Goal: Information Seeking & Learning: Learn about a topic

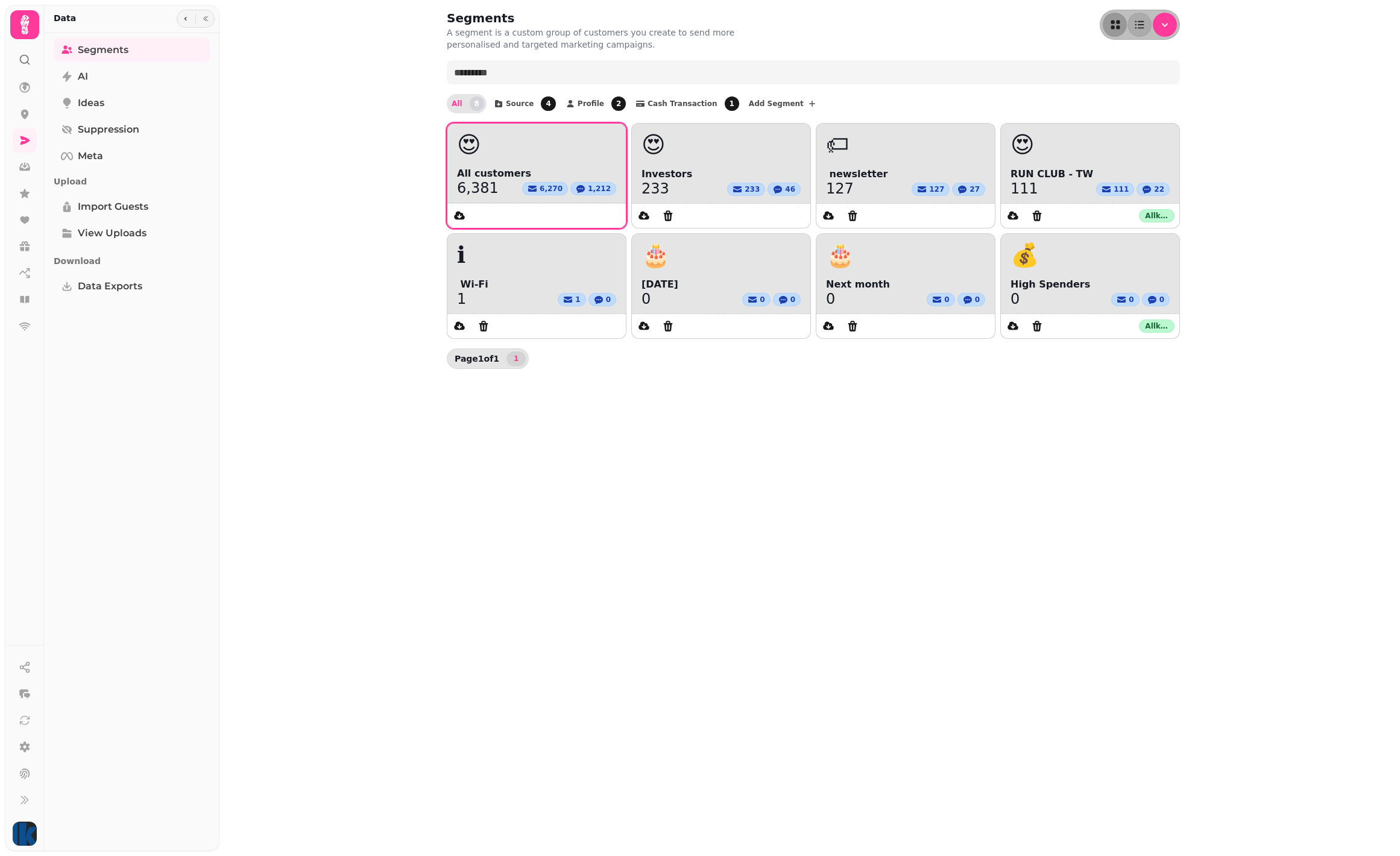
click at [537, 164] on div "😍" at bounding box center [536, 145] width 178 height 42
click at [466, 147] on span "😍" at bounding box center [469, 145] width 24 height 23
click at [551, 133] on div "😍" at bounding box center [536, 145] width 159 height 23
click at [526, 215] on div at bounding box center [534, 216] width 174 height 24
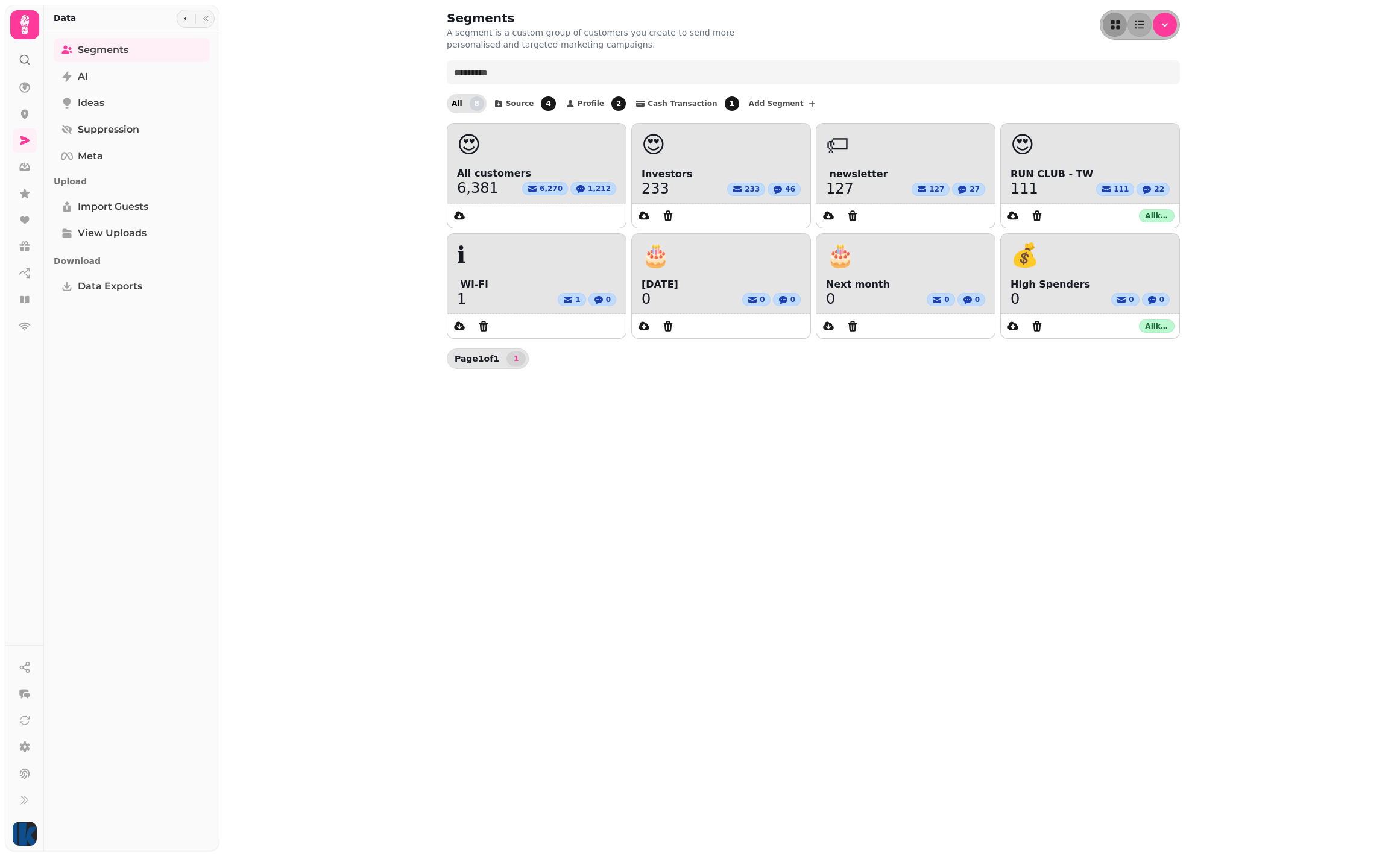
click at [458, 101] on span "All" at bounding box center [457, 104] width 11 height 7
click at [25, 26] on icon at bounding box center [25, 25] width 24 height 24
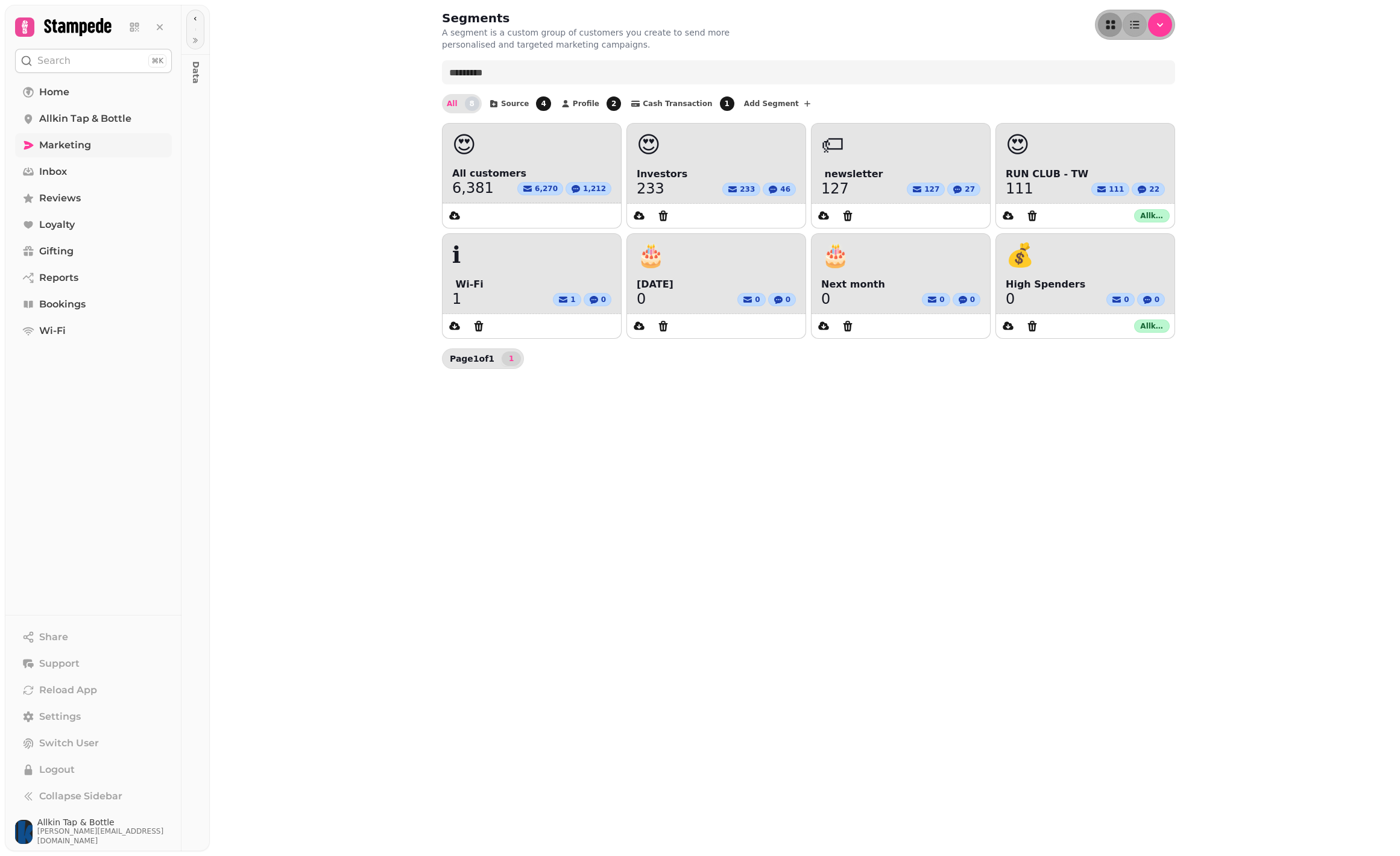
click at [95, 143] on link "Marketing" at bounding box center [93, 145] width 157 height 24
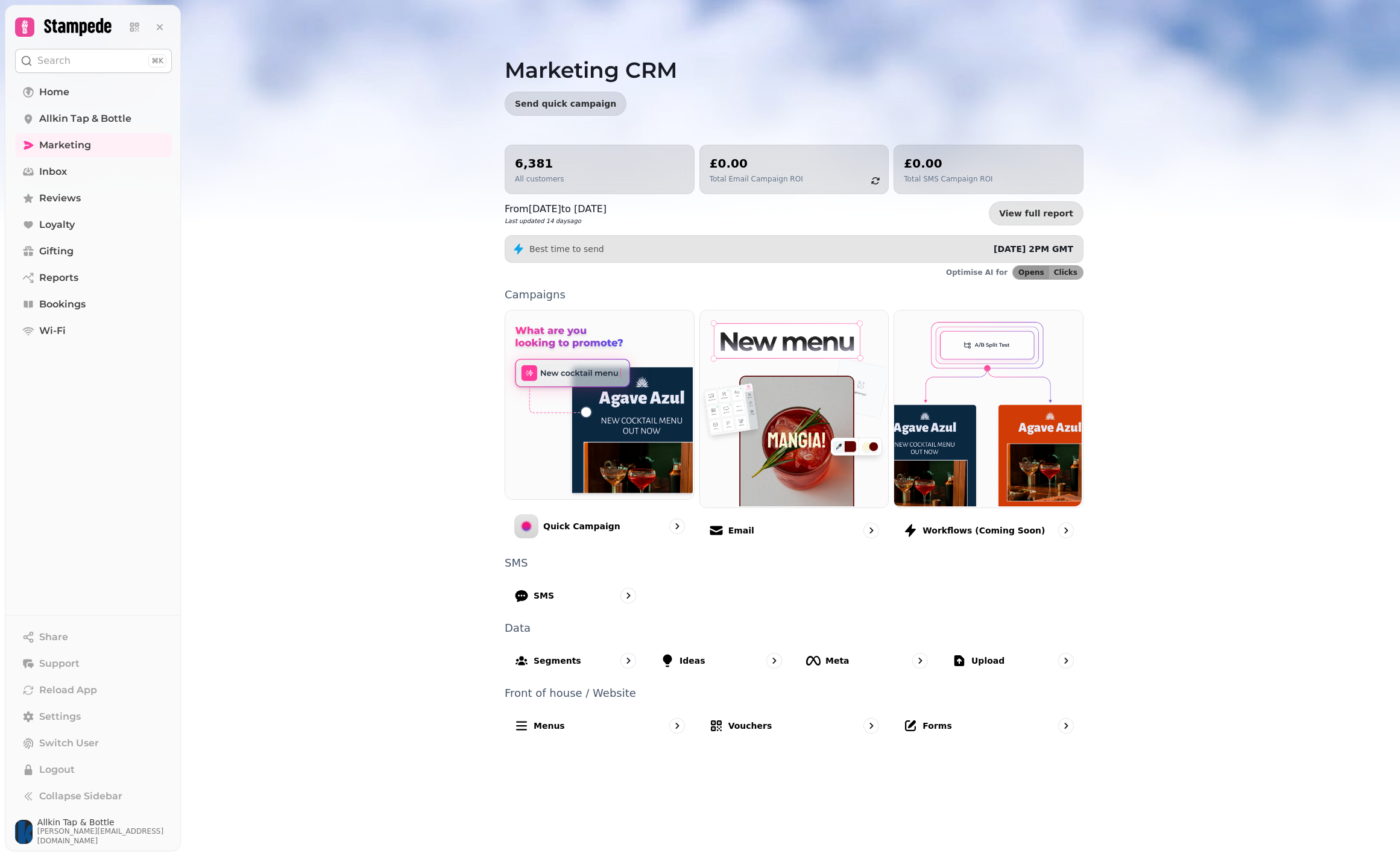
click at [606, 170] on div "6,381 All customers" at bounding box center [600, 169] width 170 height 29
click at [546, 657] on p "Segments" at bounding box center [557, 660] width 48 height 12
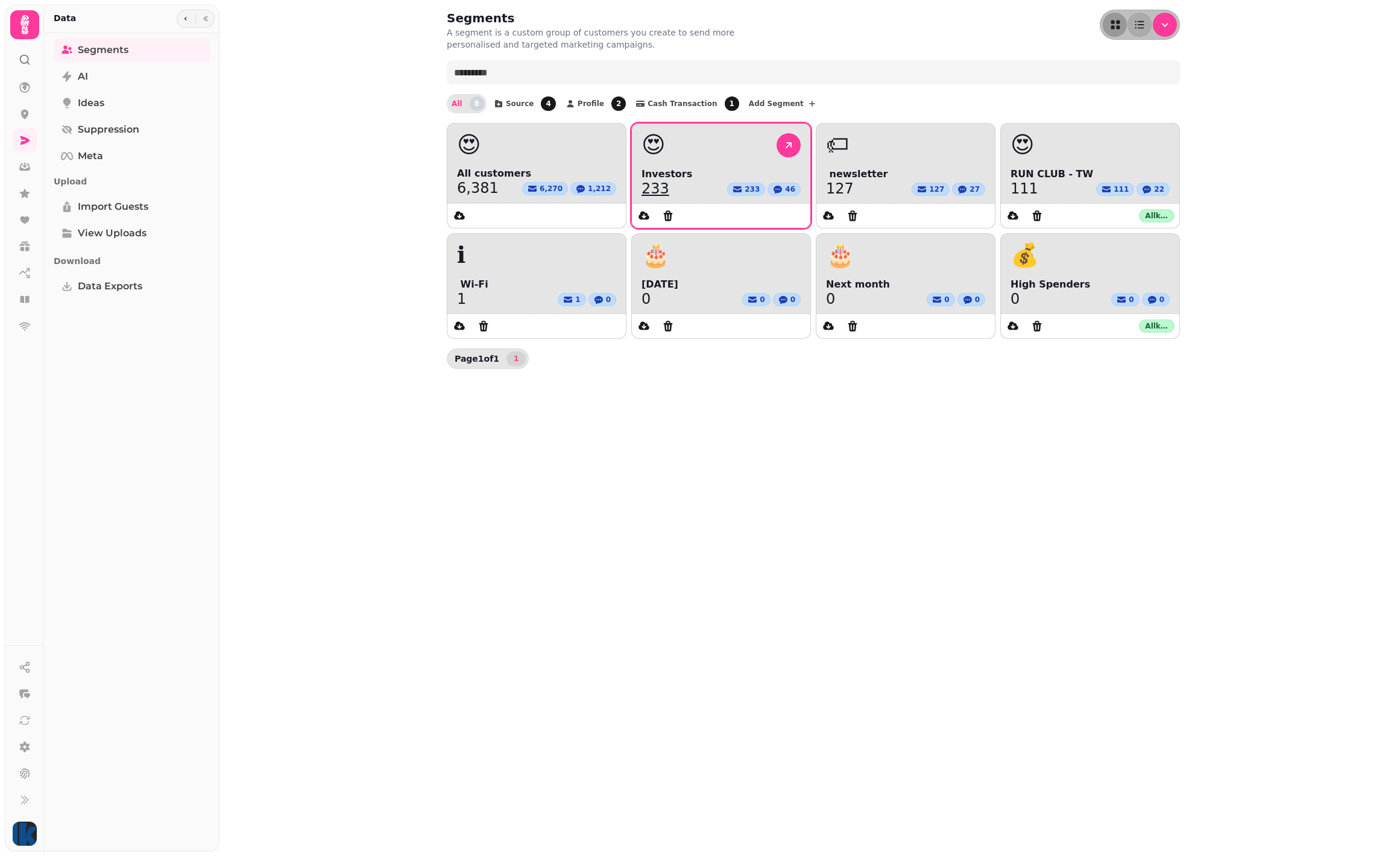
click at [679, 173] on span "Investors" at bounding box center [721, 174] width 159 height 14
click at [657, 190] on link "233" at bounding box center [655, 188] width 28 height 14
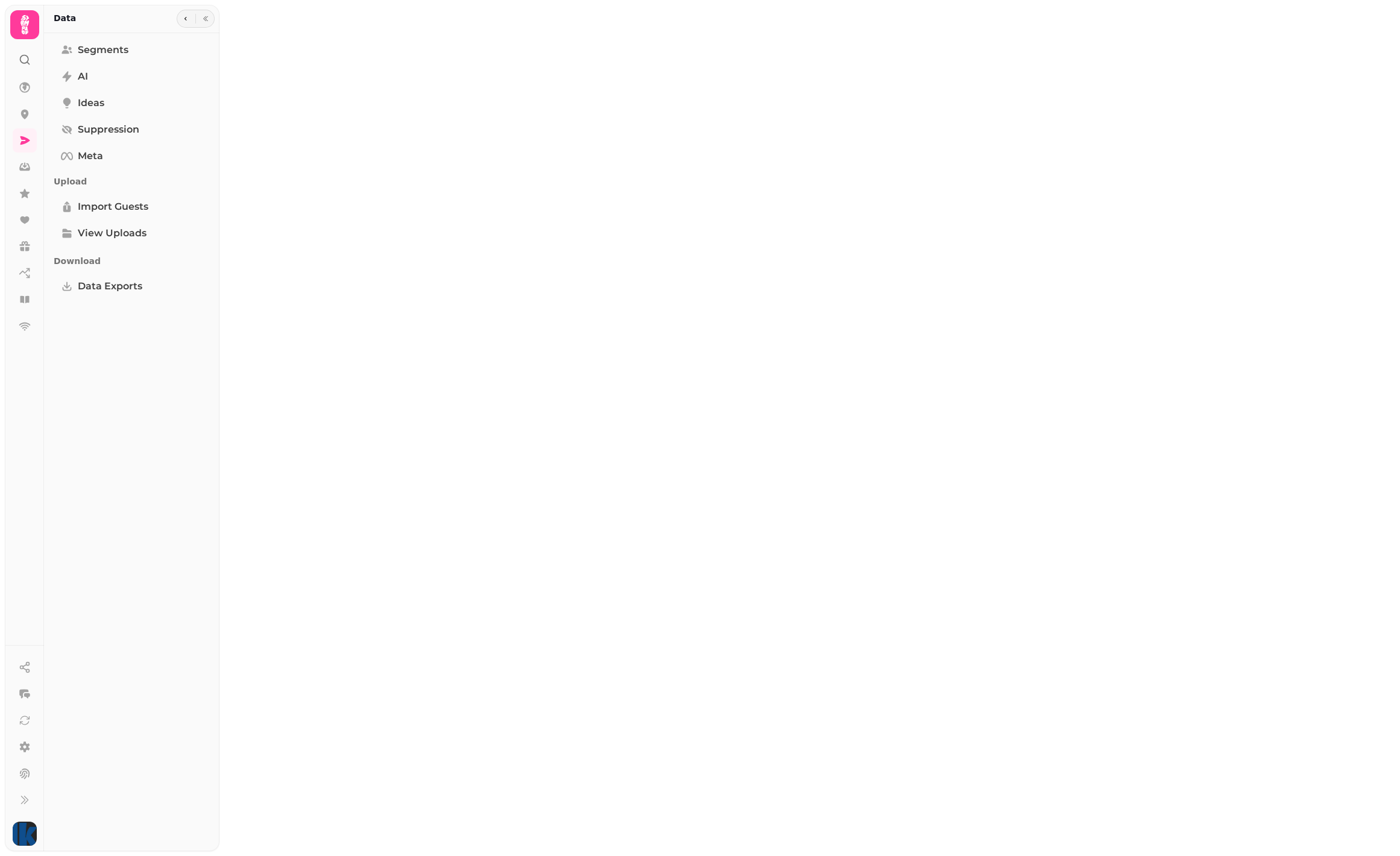
select select "**"
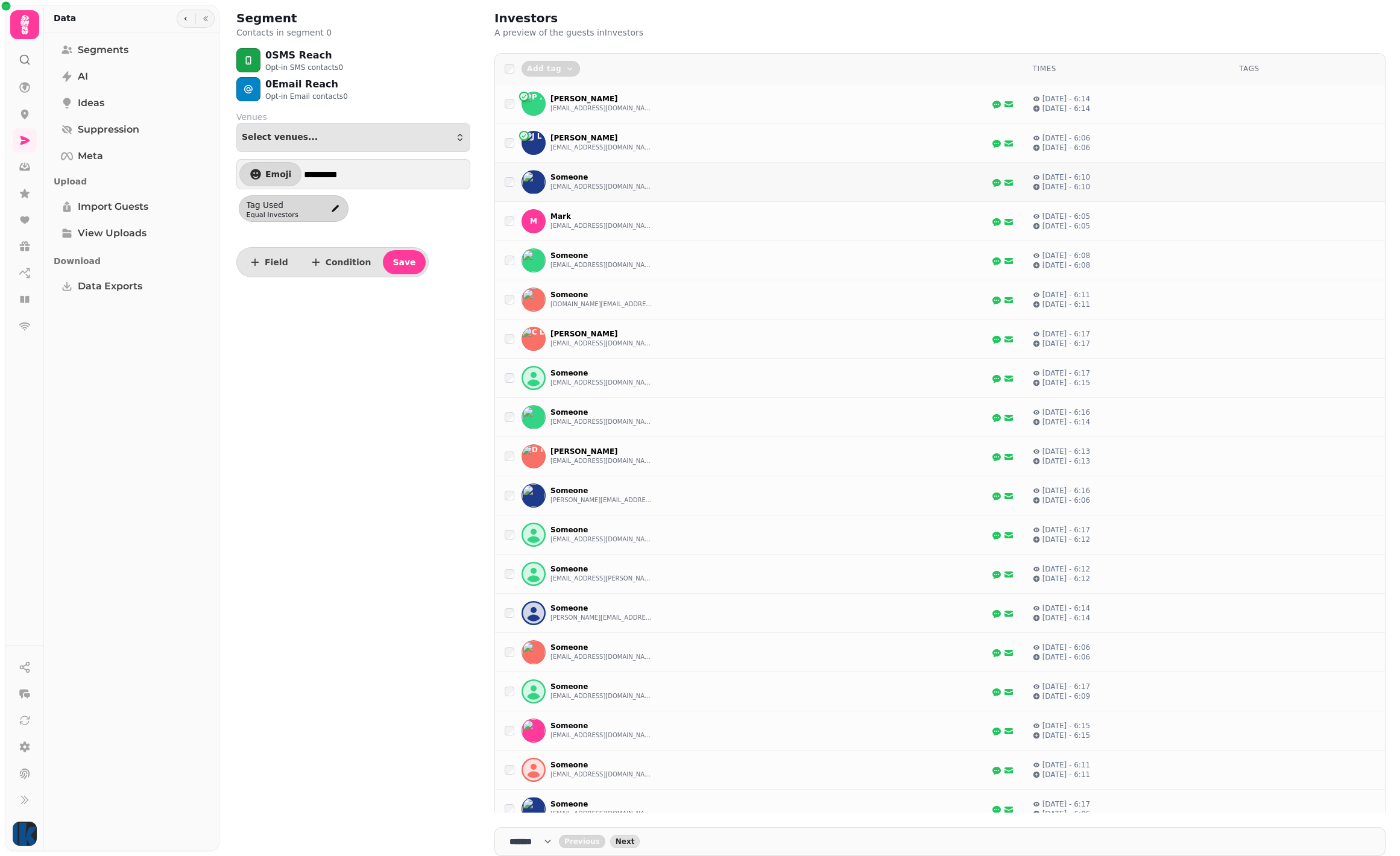
select select "**"
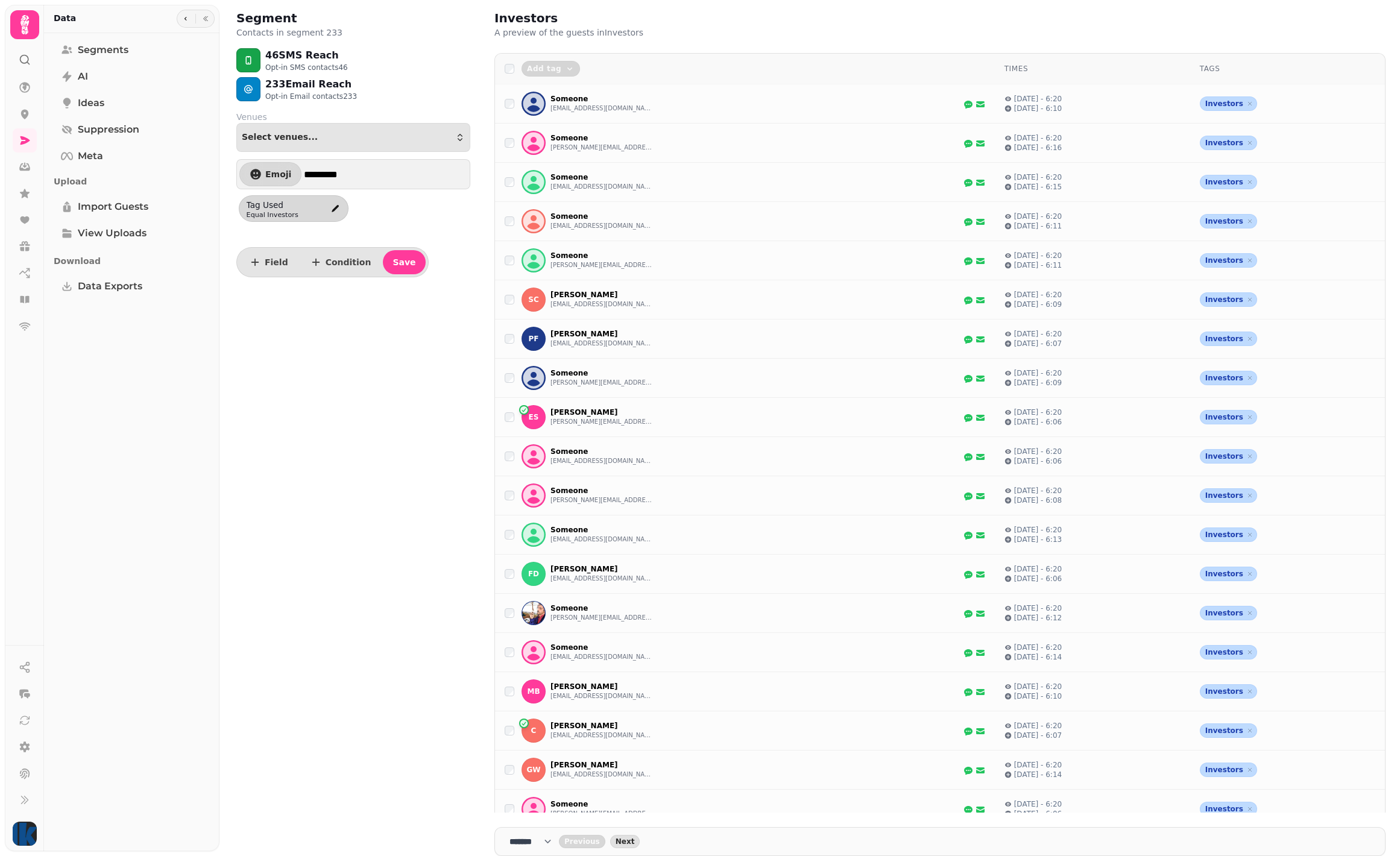
click at [584, 32] on p "A preview of the guests in Investors" at bounding box center [648, 32] width 309 height 12
click at [740, 19] on div "Investors A preview of the guests in [GEOGRAPHIC_DATA]" at bounding box center [940, 19] width 891 height 38
click at [349, 367] on div "Segment Contacts in segment 233 46 SMS Reach Opt-in SMS contacts 46 233 Email R…" at bounding box center [353, 428] width 253 height 856
